Goal: Communication & Community: Answer question/provide support

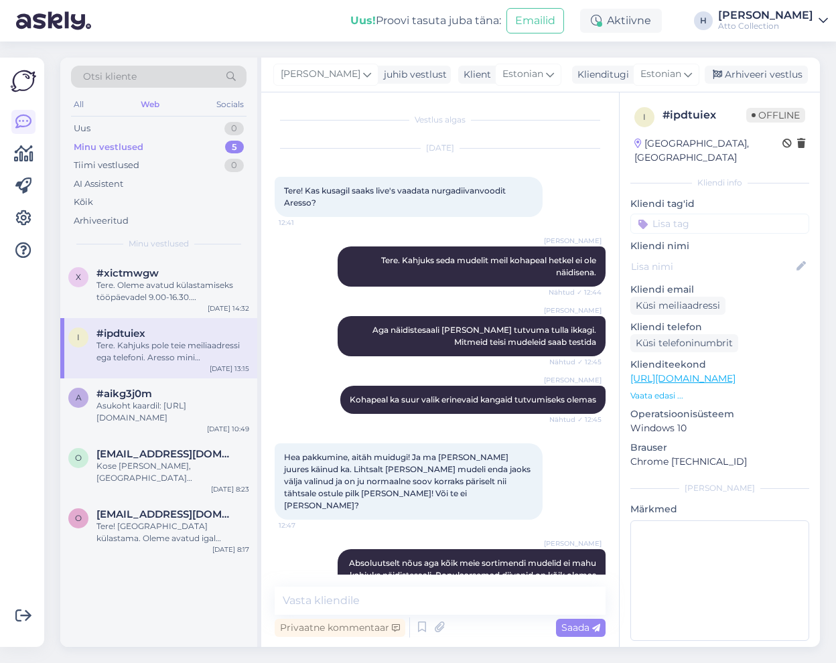
scroll to position [800, 0]
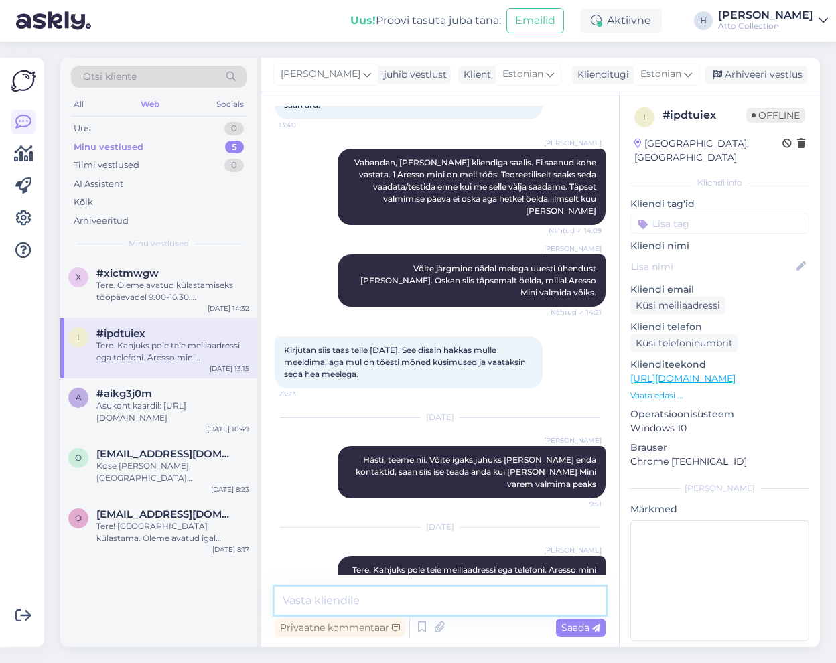
click at [373, 604] on textarea at bounding box center [440, 601] width 331 height 28
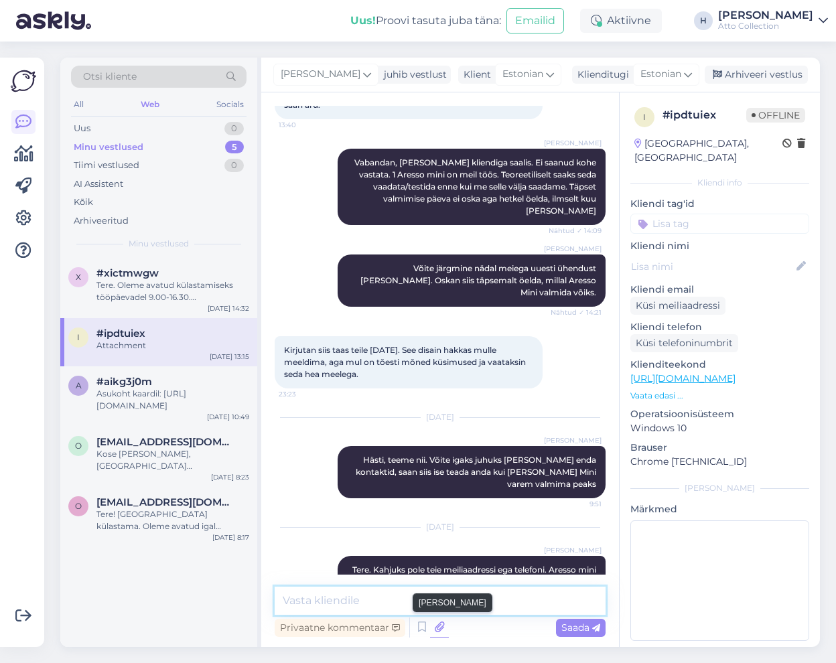
scroll to position [1166, 0]
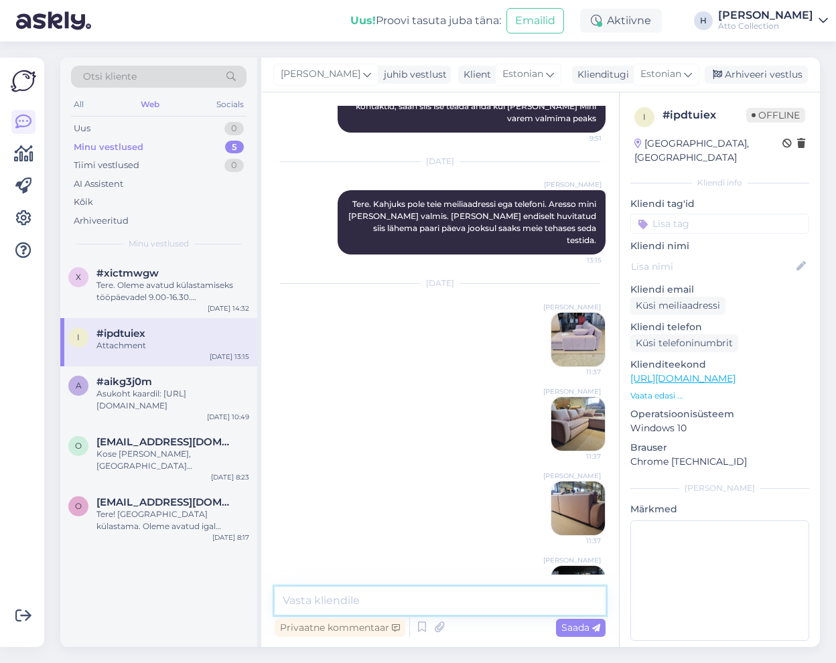
click at [355, 600] on textarea at bounding box center [440, 601] width 331 height 28
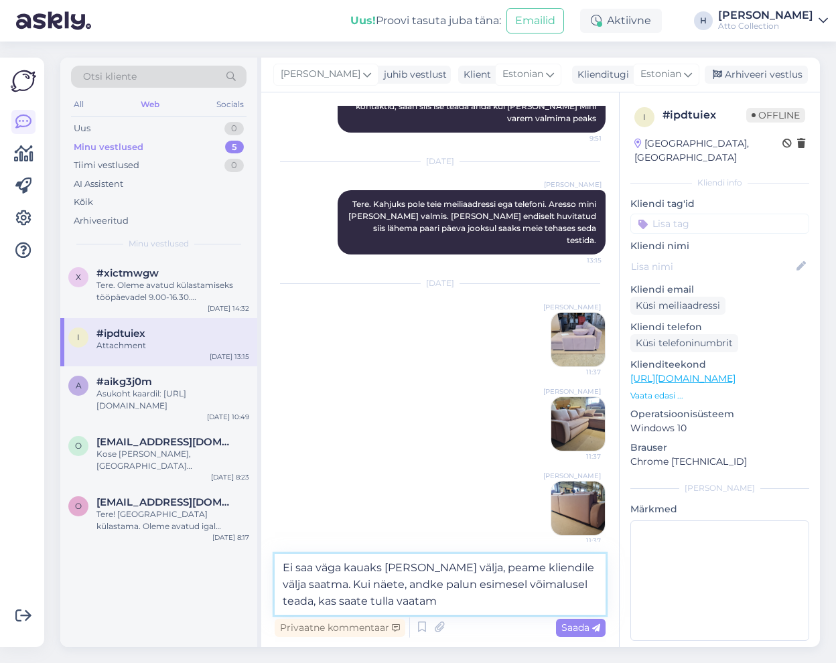
type textarea "Ei saa väga kauaks [PERSON_NAME] välja, peame kliendile välja saatma. Kui näete…"
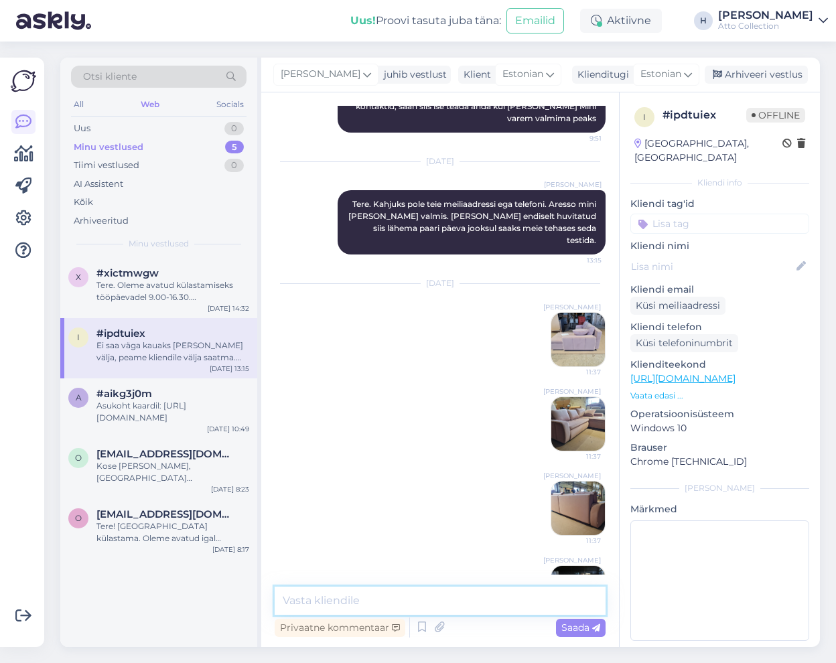
scroll to position [1248, 0]
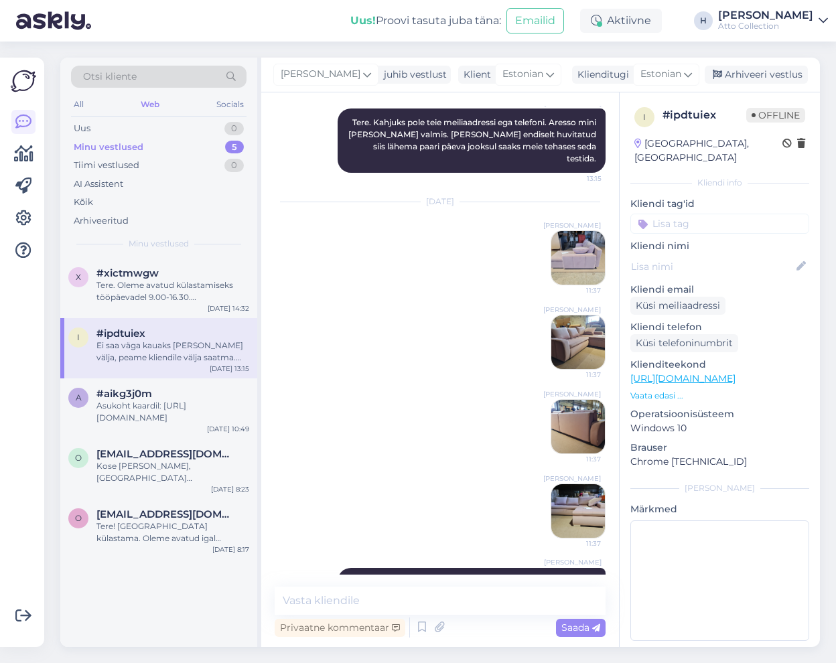
click at [572, 231] on img at bounding box center [578, 258] width 54 height 54
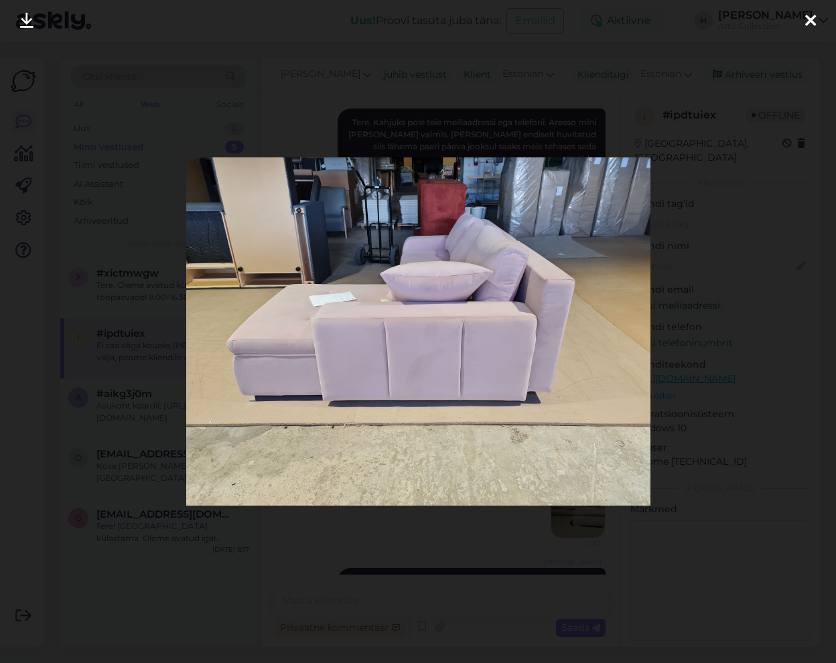
click at [809, 22] on icon at bounding box center [810, 21] width 11 height 17
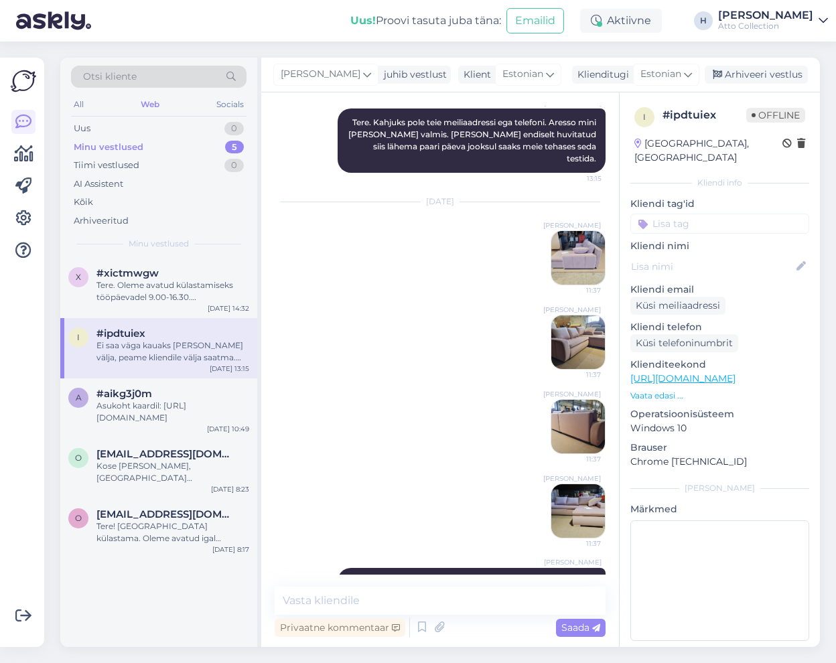
click at [554, 316] on img at bounding box center [578, 343] width 54 height 54
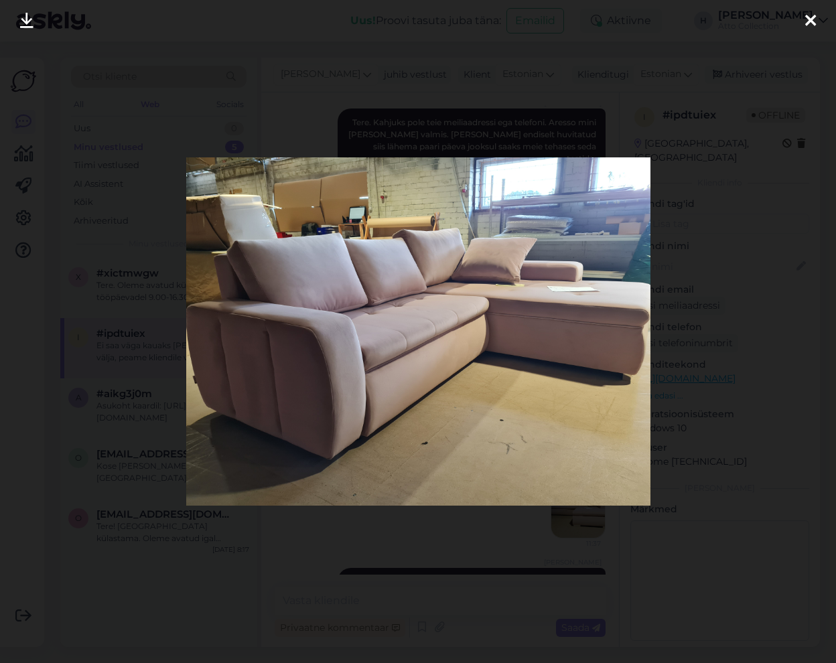
click at [818, 20] on div at bounding box center [810, 21] width 27 height 42
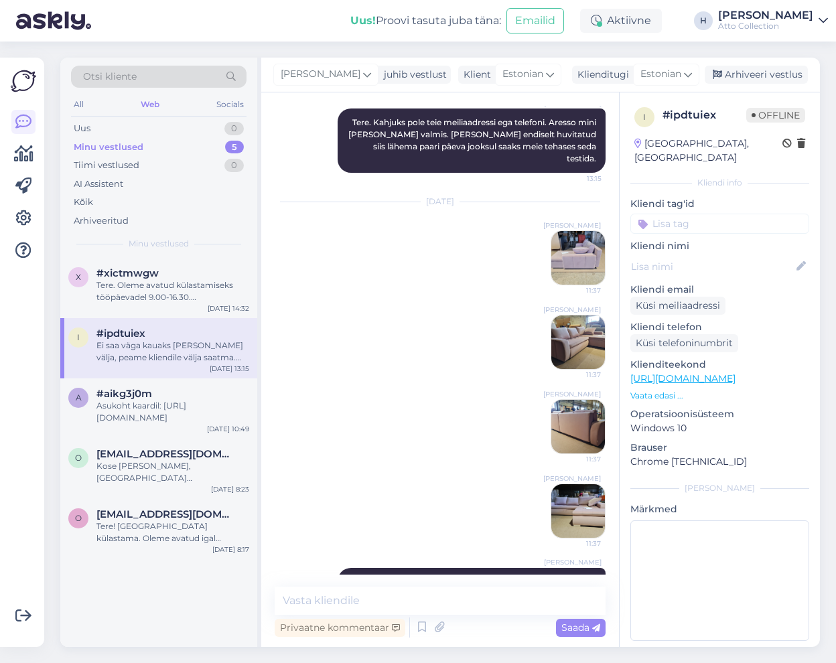
click at [551, 400] on img at bounding box center [578, 427] width 54 height 54
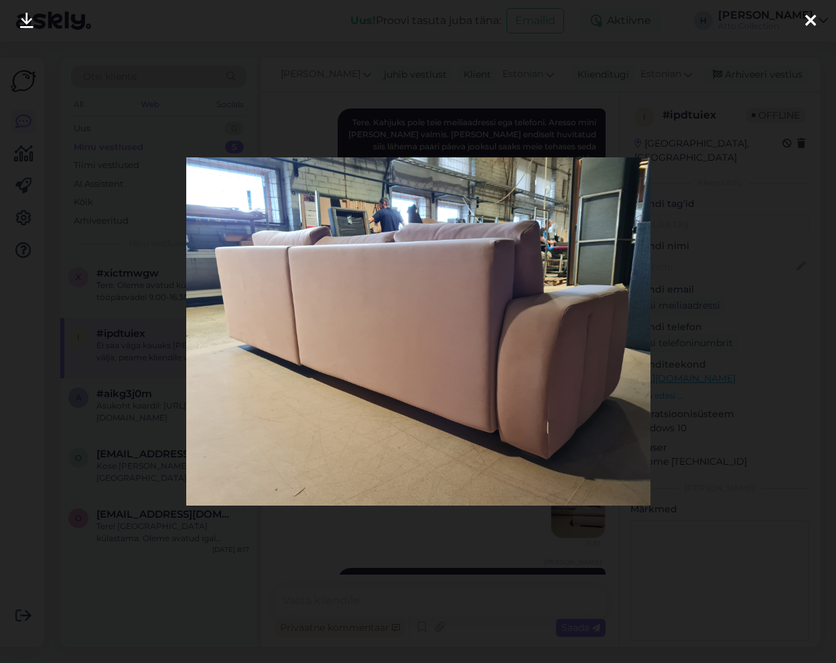
click at [816, 21] on div at bounding box center [810, 21] width 27 height 42
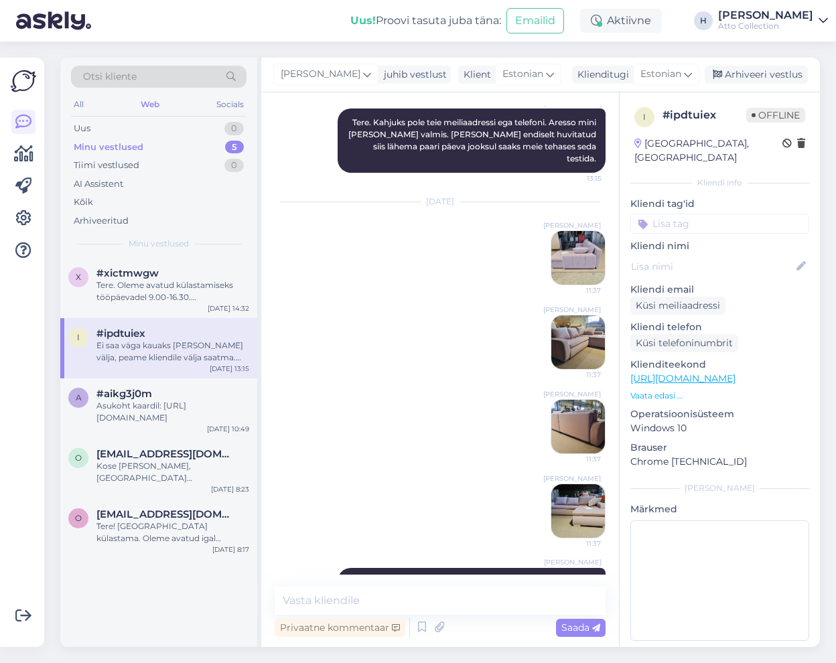
click at [552, 484] on img at bounding box center [578, 511] width 54 height 54
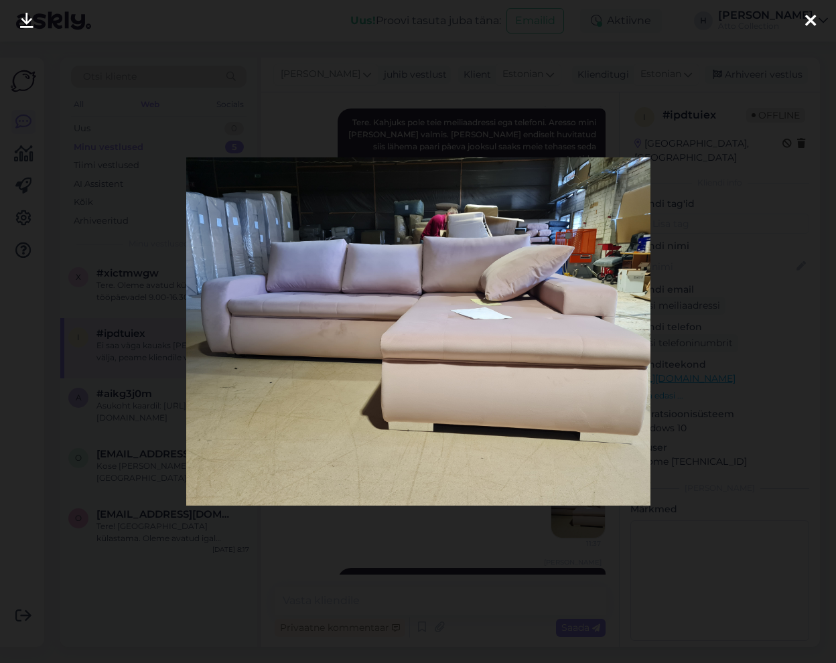
click at [807, 21] on icon at bounding box center [810, 21] width 11 height 17
